Goal: Transaction & Acquisition: Purchase product/service

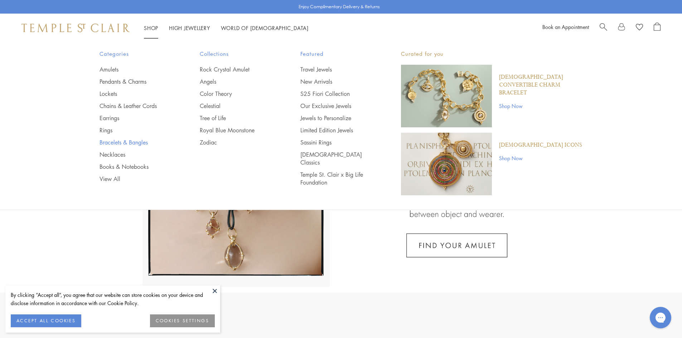
click at [104, 142] on link "Bracelets & Bangles" at bounding box center [135, 142] width 72 height 8
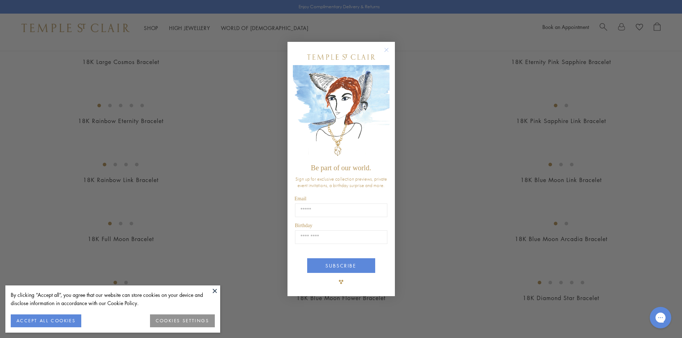
scroll to position [465, 0]
click at [469, 76] on div "Close dialog Be part of our world. Sign up for exclusive collection previews, p…" at bounding box center [341, 169] width 682 height 338
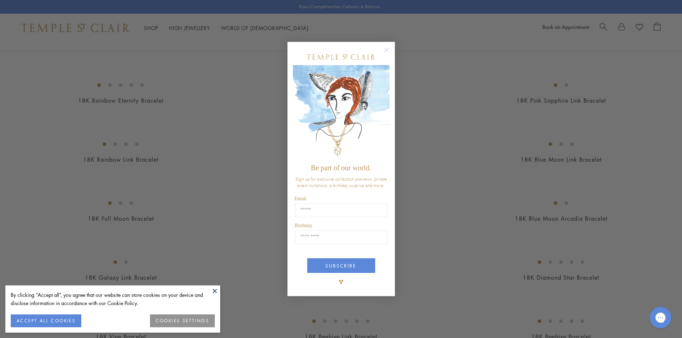
scroll to position [537, 0]
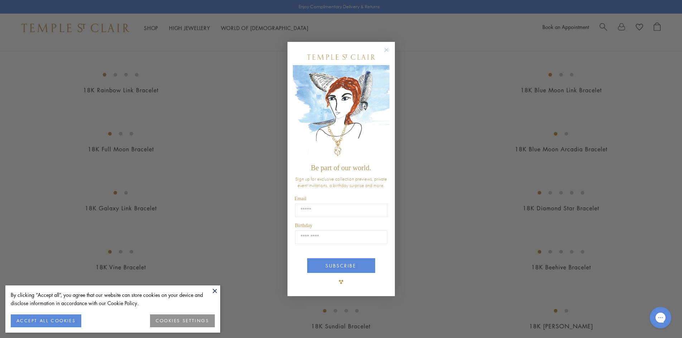
click at [387, 50] on circle "Close dialog" at bounding box center [386, 49] width 9 height 9
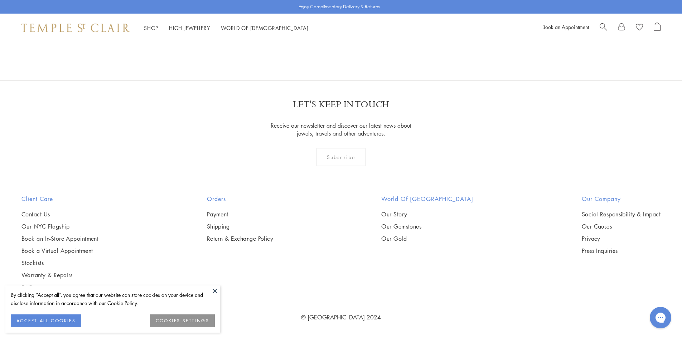
scroll to position [3363, 0]
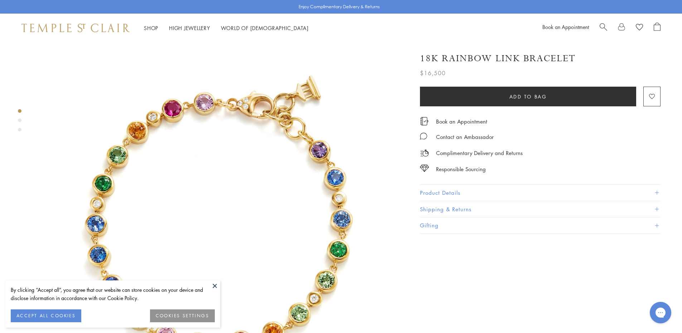
click at [479, 189] on button "Product Details" at bounding box center [540, 193] width 240 height 16
